Goal: Register for event/course

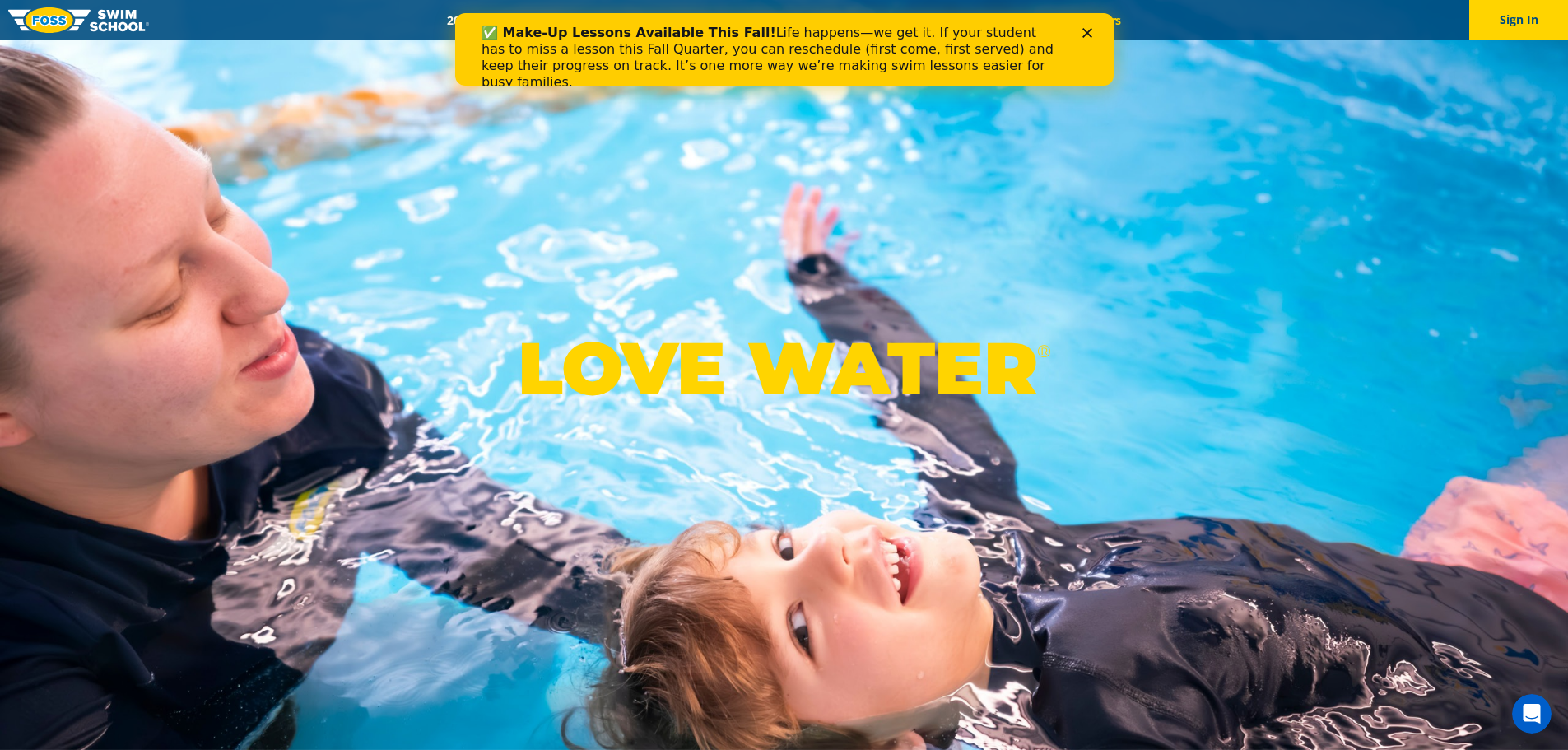
click at [1066, 12] on link "Careers" at bounding box center [1100, 20] width 68 height 16
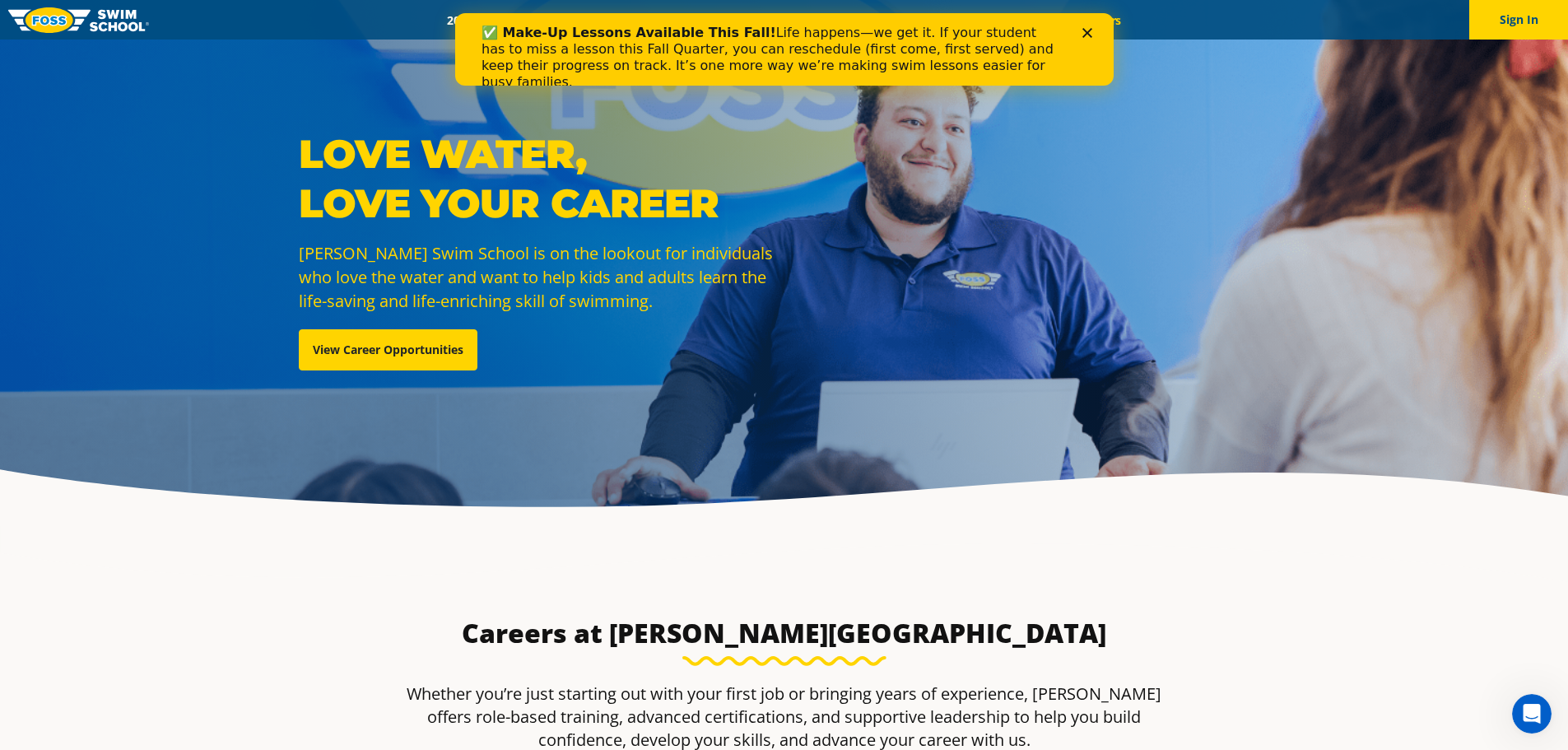
click at [1085, 35] on polygon "Close" at bounding box center [1086, 32] width 10 height 10
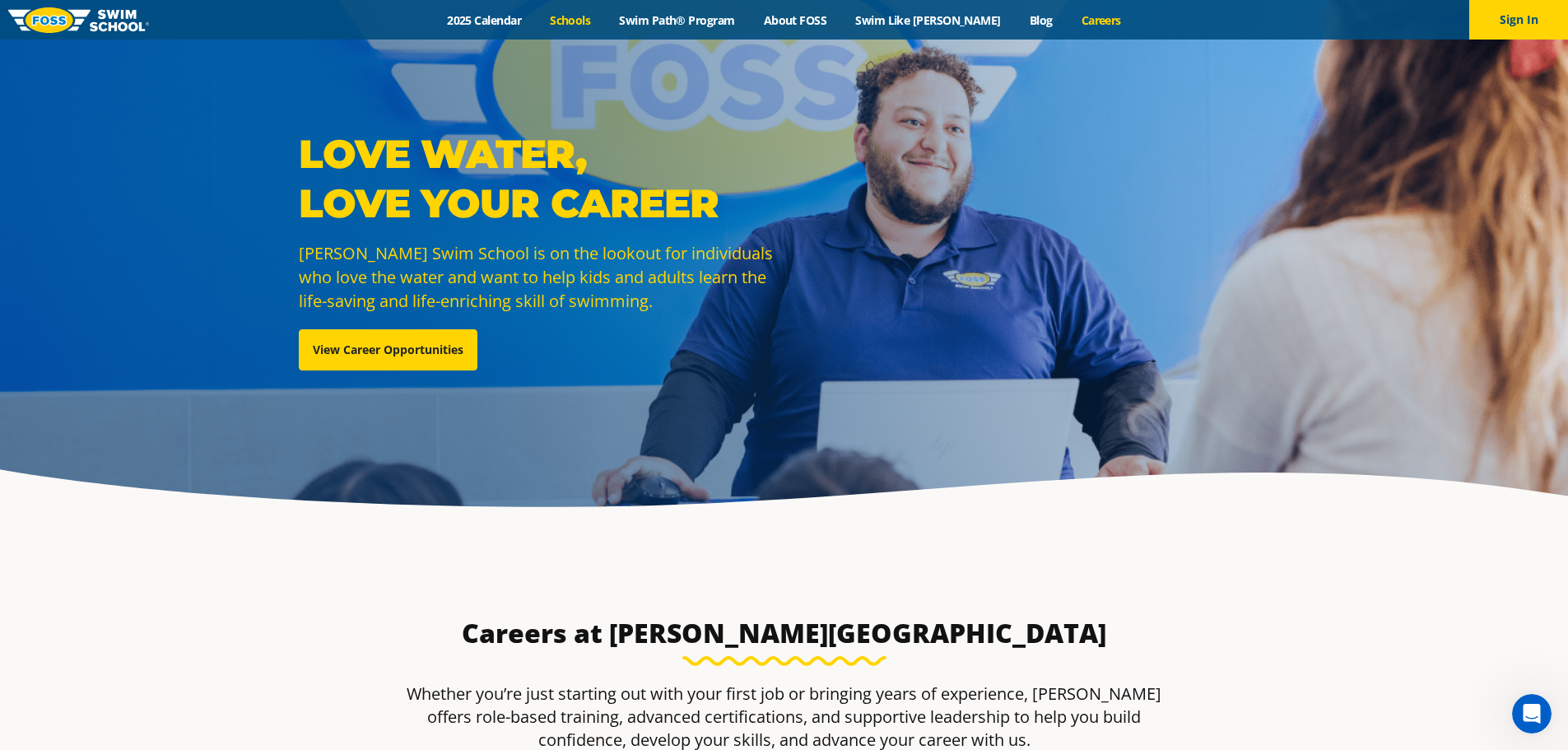
click at [603, 24] on link "Schools" at bounding box center [570, 20] width 69 height 16
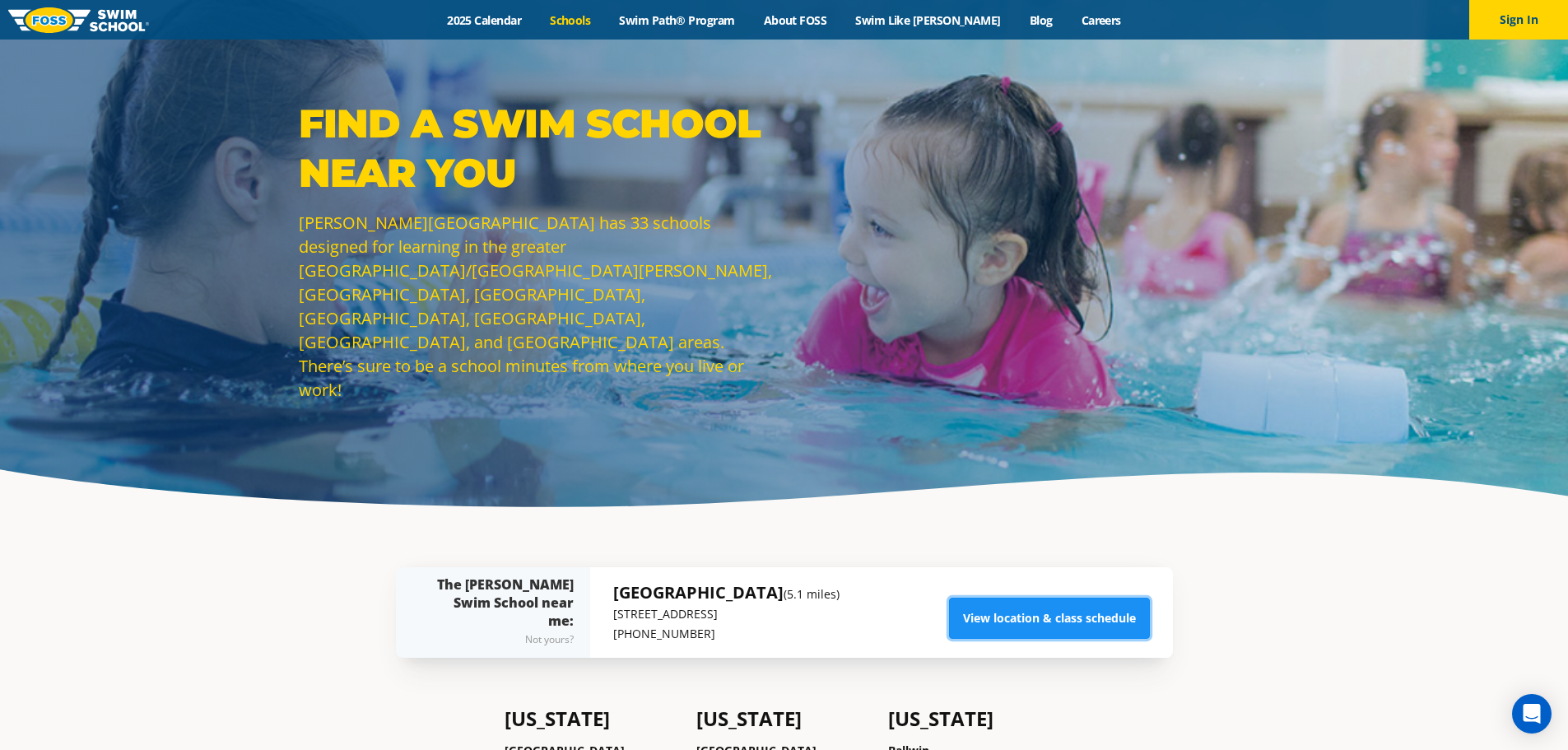
click at [1010, 608] on link "View location & class schedule" at bounding box center [1050, 618] width 201 height 41
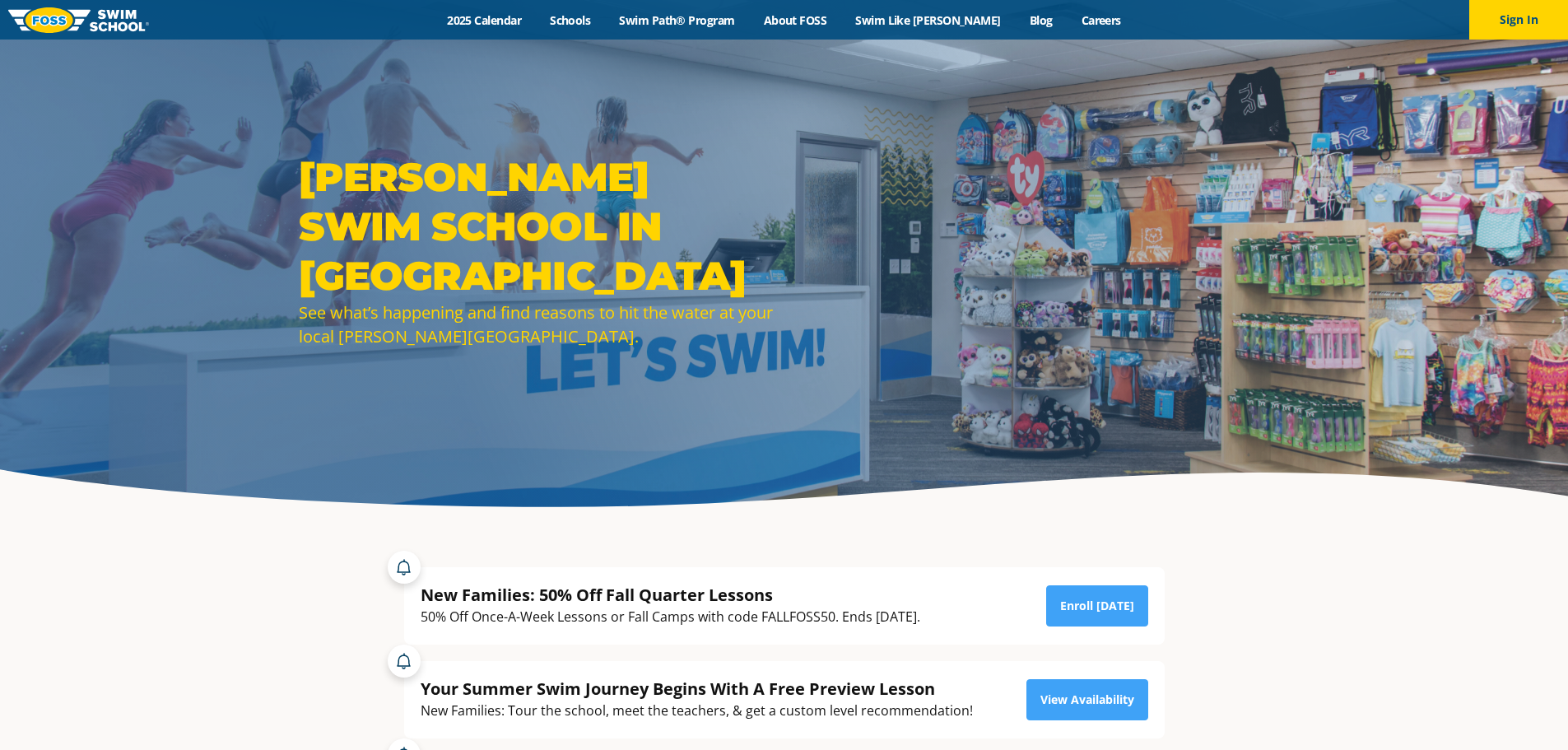
click at [1102, 605] on link "Enroll [DATE]" at bounding box center [1097, 605] width 102 height 41
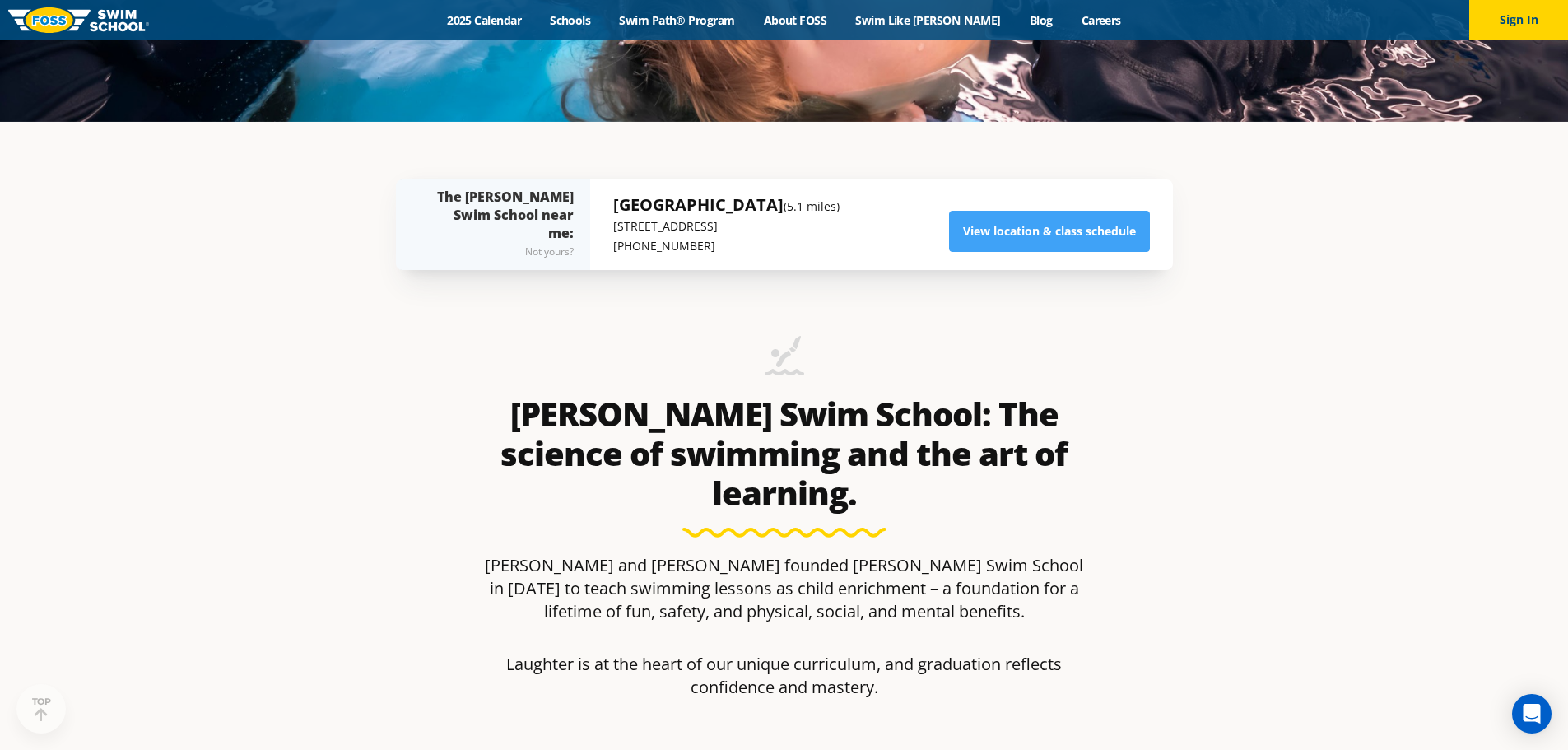
scroll to position [656, 0]
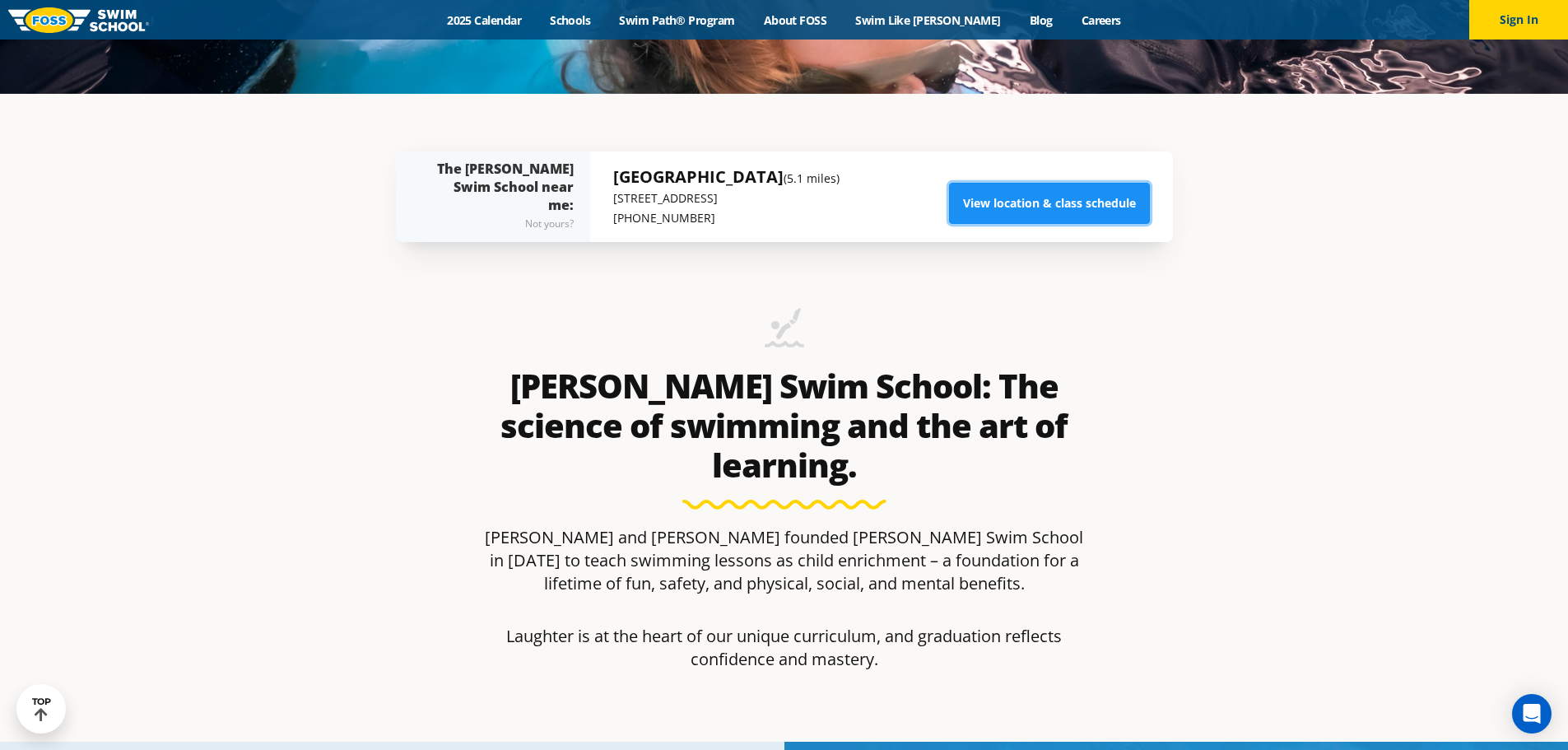
click at [1016, 223] on link "View location & class schedule" at bounding box center [1050, 203] width 201 height 41
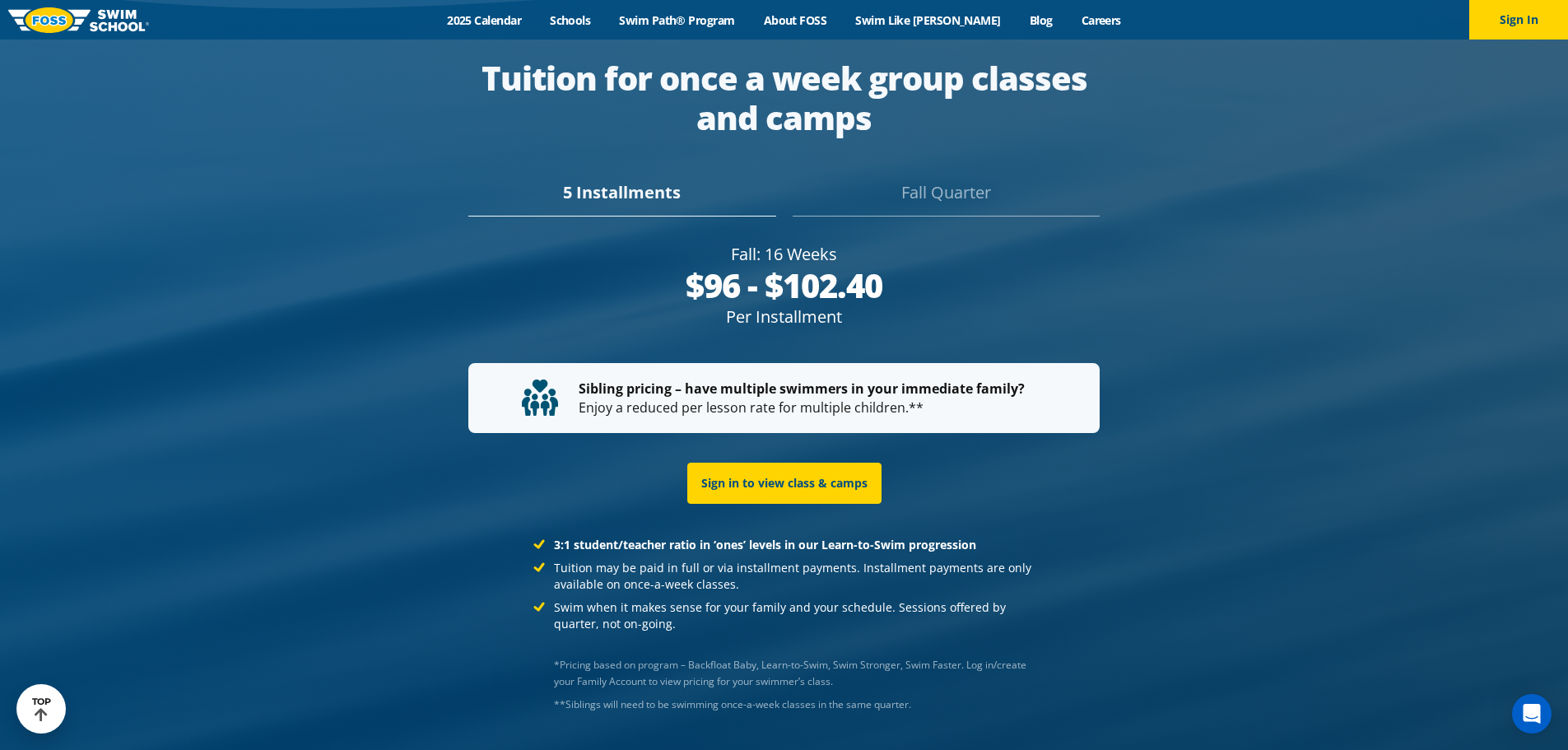
scroll to position [3257, 0]
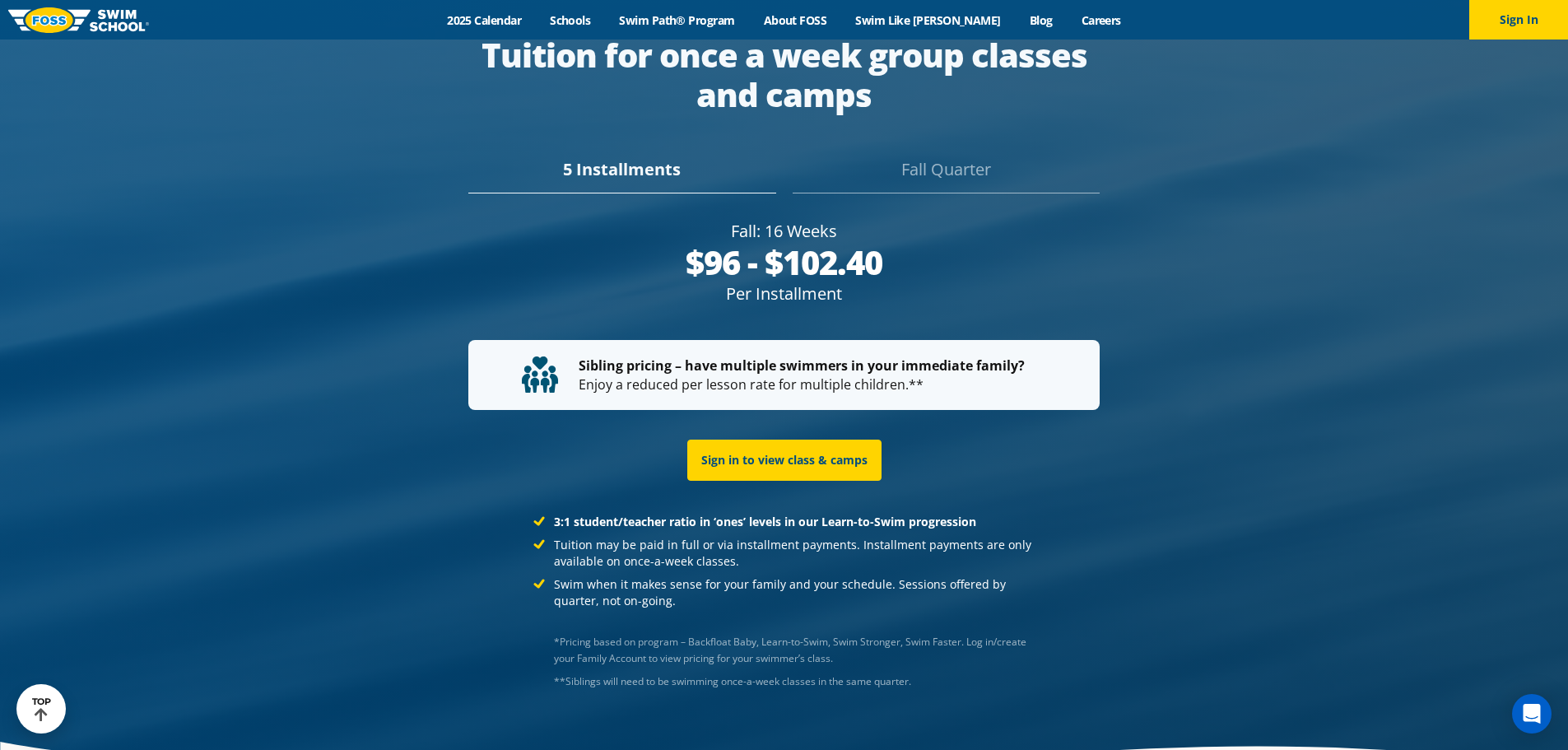
drag, startPoint x: 964, startPoint y: 128, endPoint x: 961, endPoint y: 142, distance: 14.3
click at [961, 142] on div "5 Installments [GEOGRAPHIC_DATA]" at bounding box center [784, 164] width 777 height 58
click at [961, 157] on div "Fall Quarter" at bounding box center [946, 175] width 307 height 36
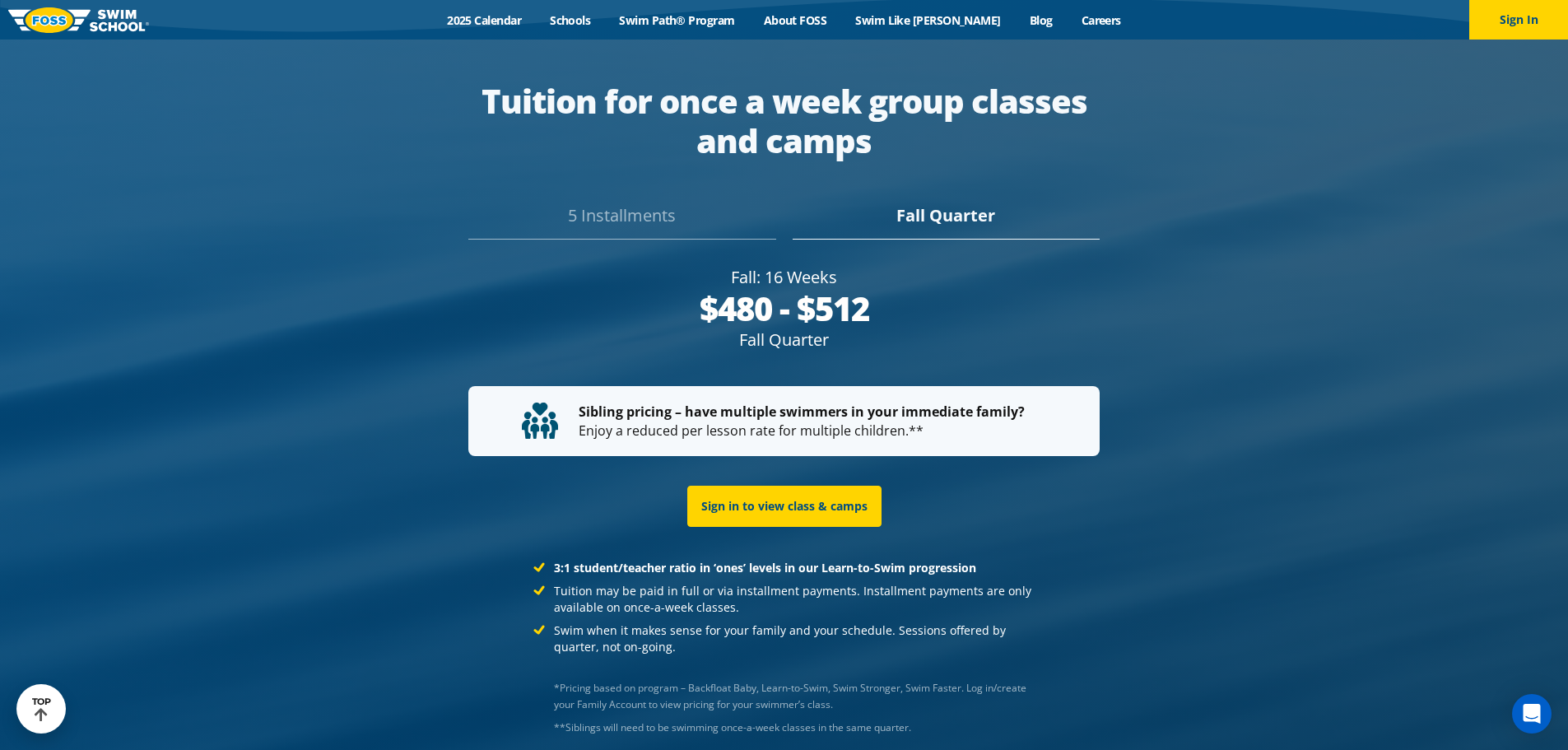
scroll to position [3280, 0]
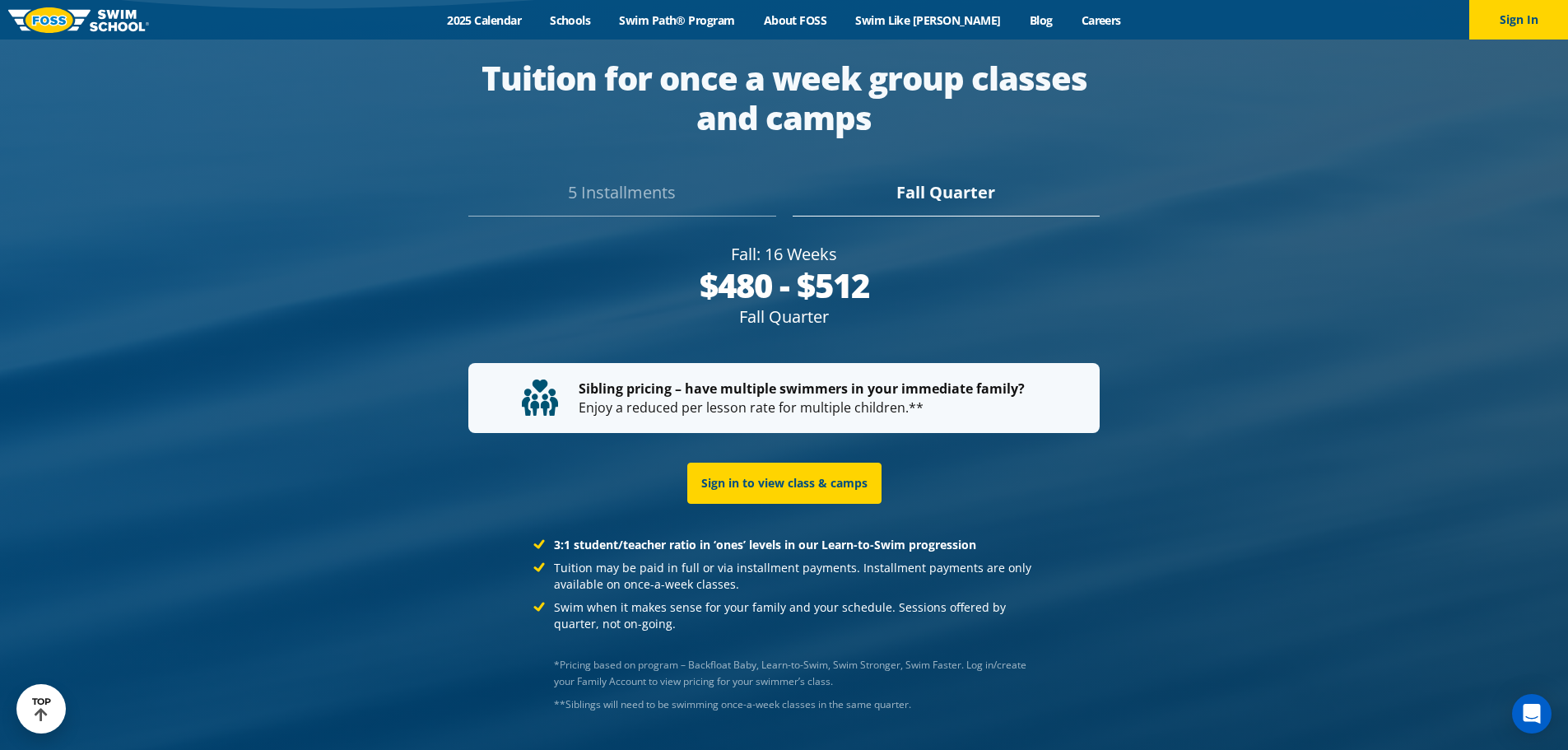
click at [1245, 317] on div at bounding box center [784, 389] width 1568 height 864
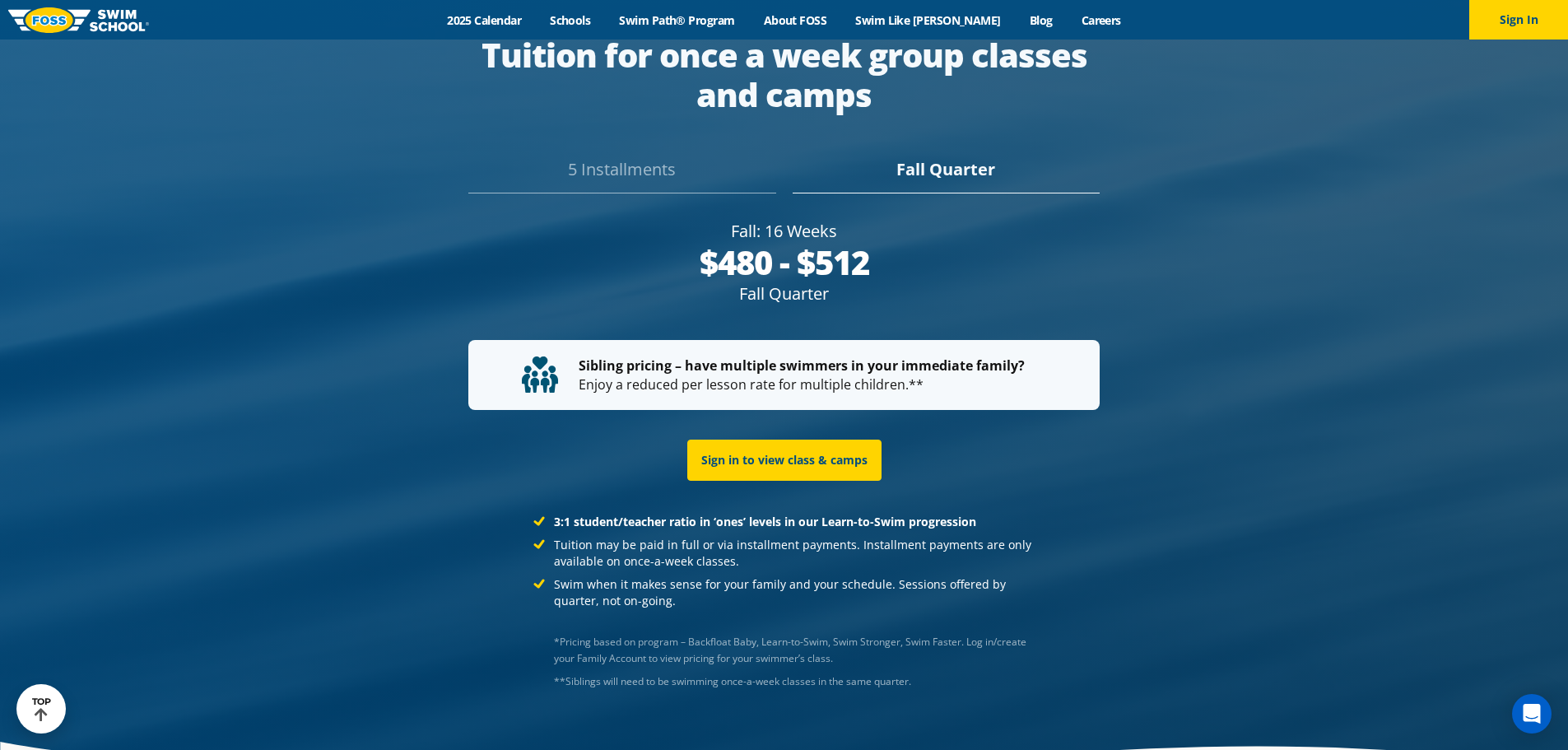
scroll to position [3233, 0]
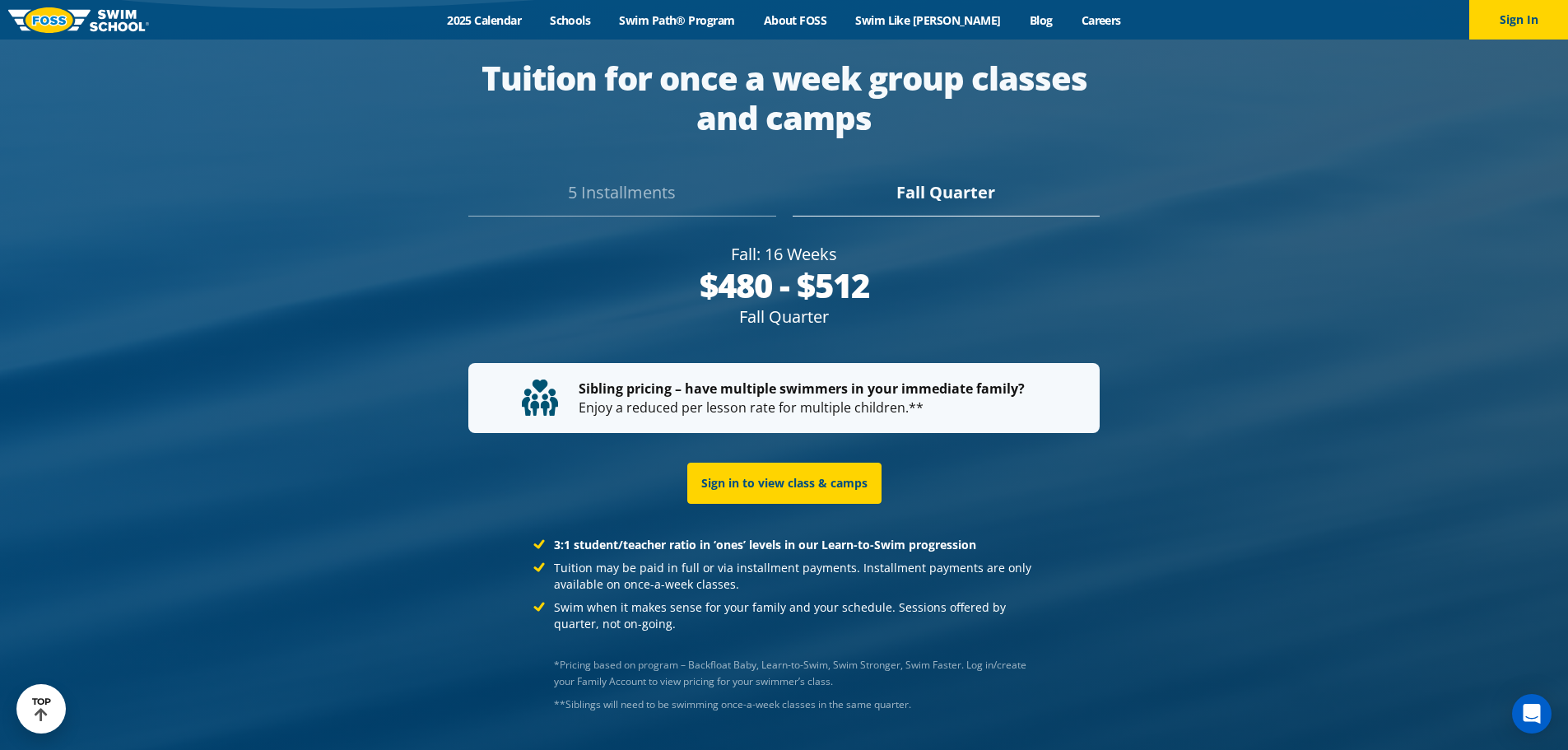
click at [1245, 317] on div at bounding box center [784, 389] width 1568 height 864
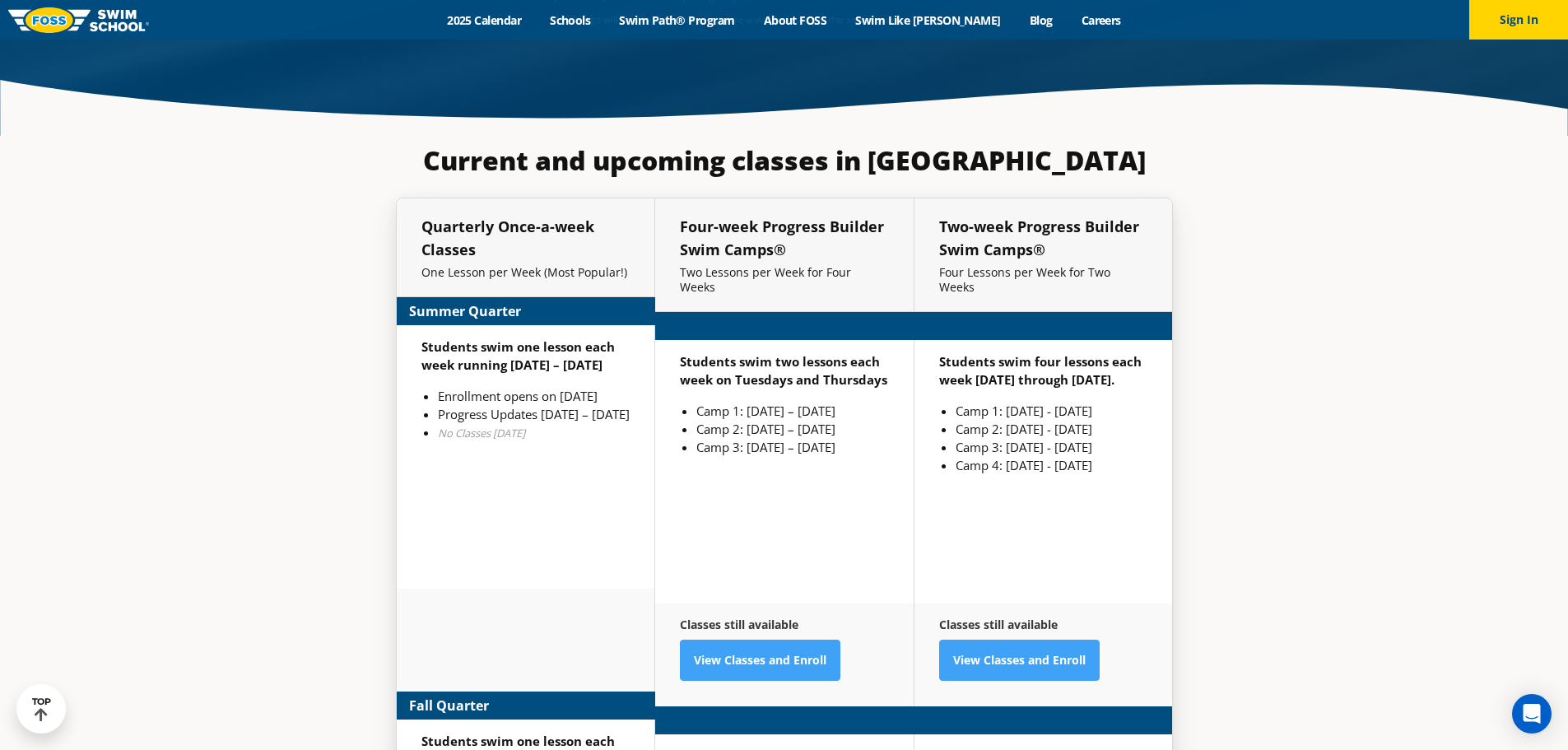
scroll to position [3915, 0]
